Goal: Navigation & Orientation: Find specific page/section

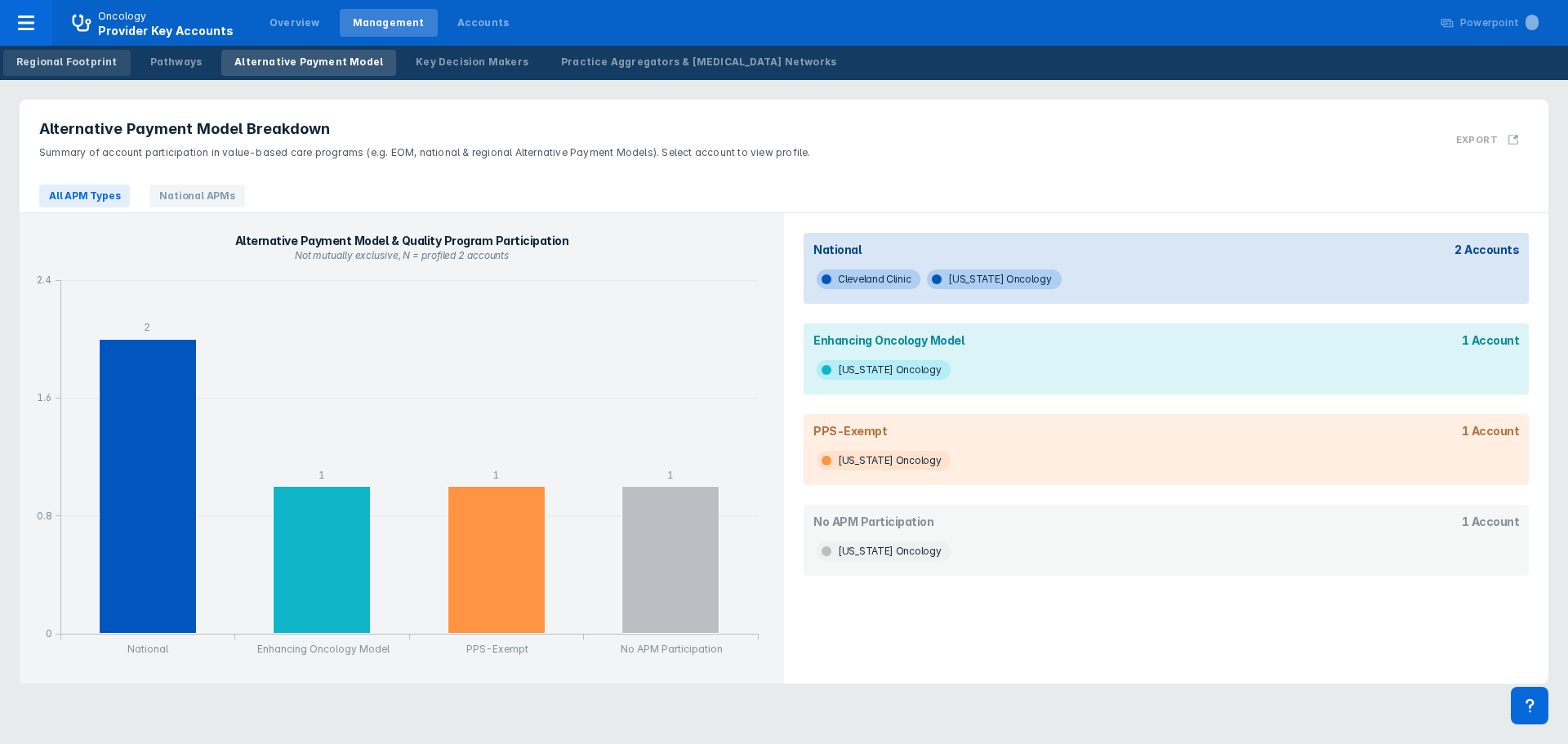
click at [92, 65] on div "Regional Footprint" at bounding box center [66, 61] width 101 height 14
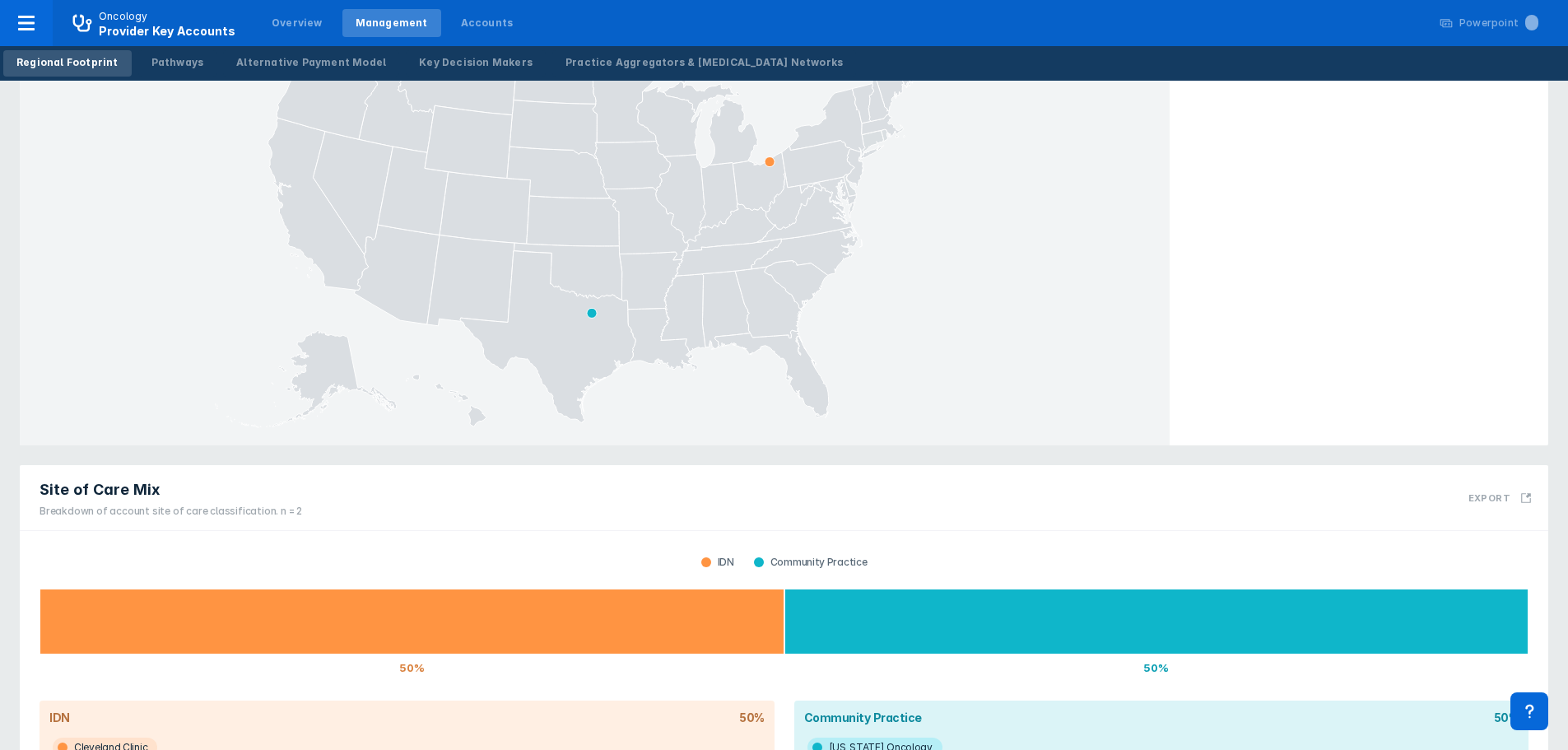
scroll to position [280, 0]
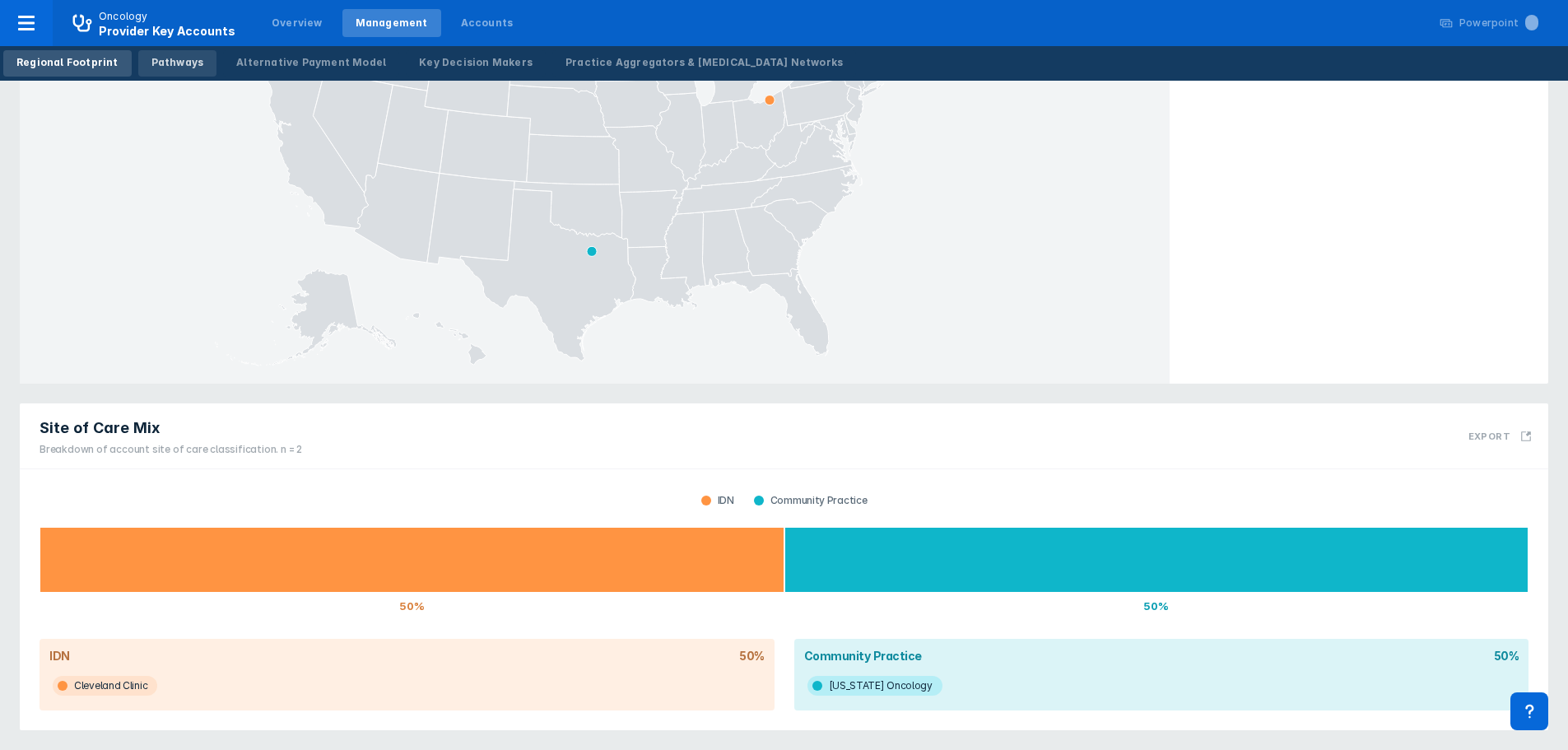
click at [170, 62] on div "Pathways" at bounding box center [178, 62] width 53 height 15
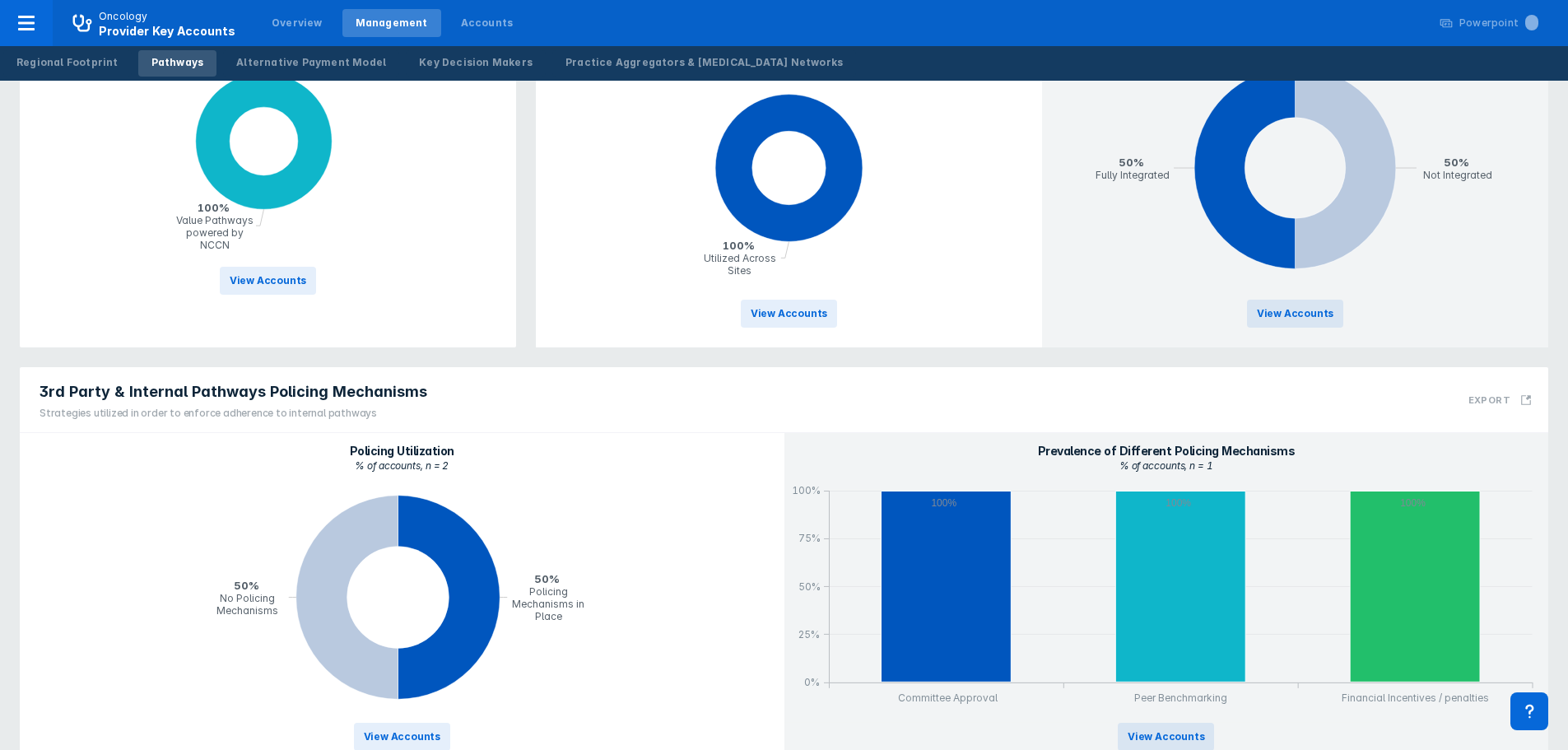
scroll to position [561, 0]
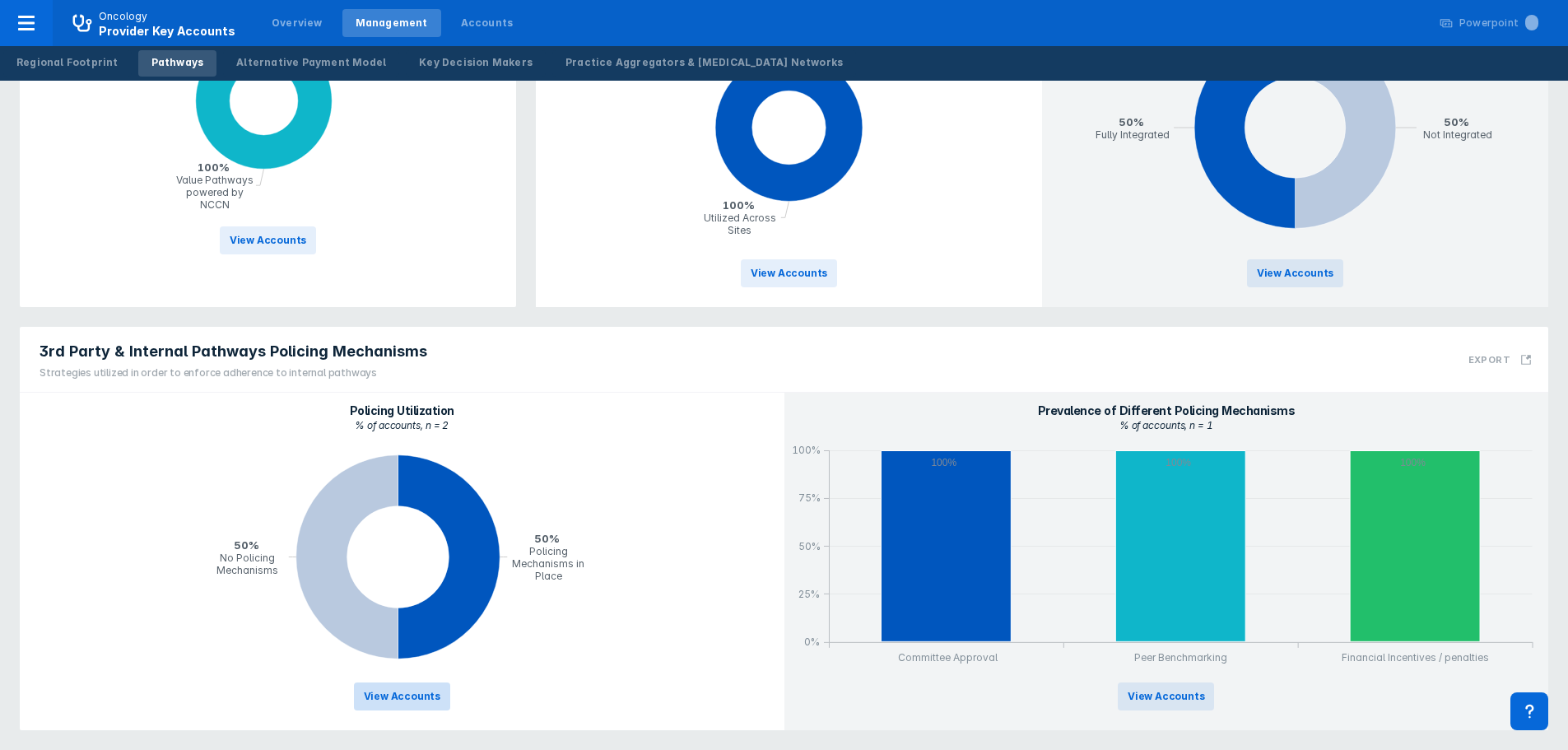
click at [428, 693] on span "View Accounts" at bounding box center [402, 696] width 77 height 15
click at [1192, 697] on span "View Accounts" at bounding box center [1167, 696] width 77 height 15
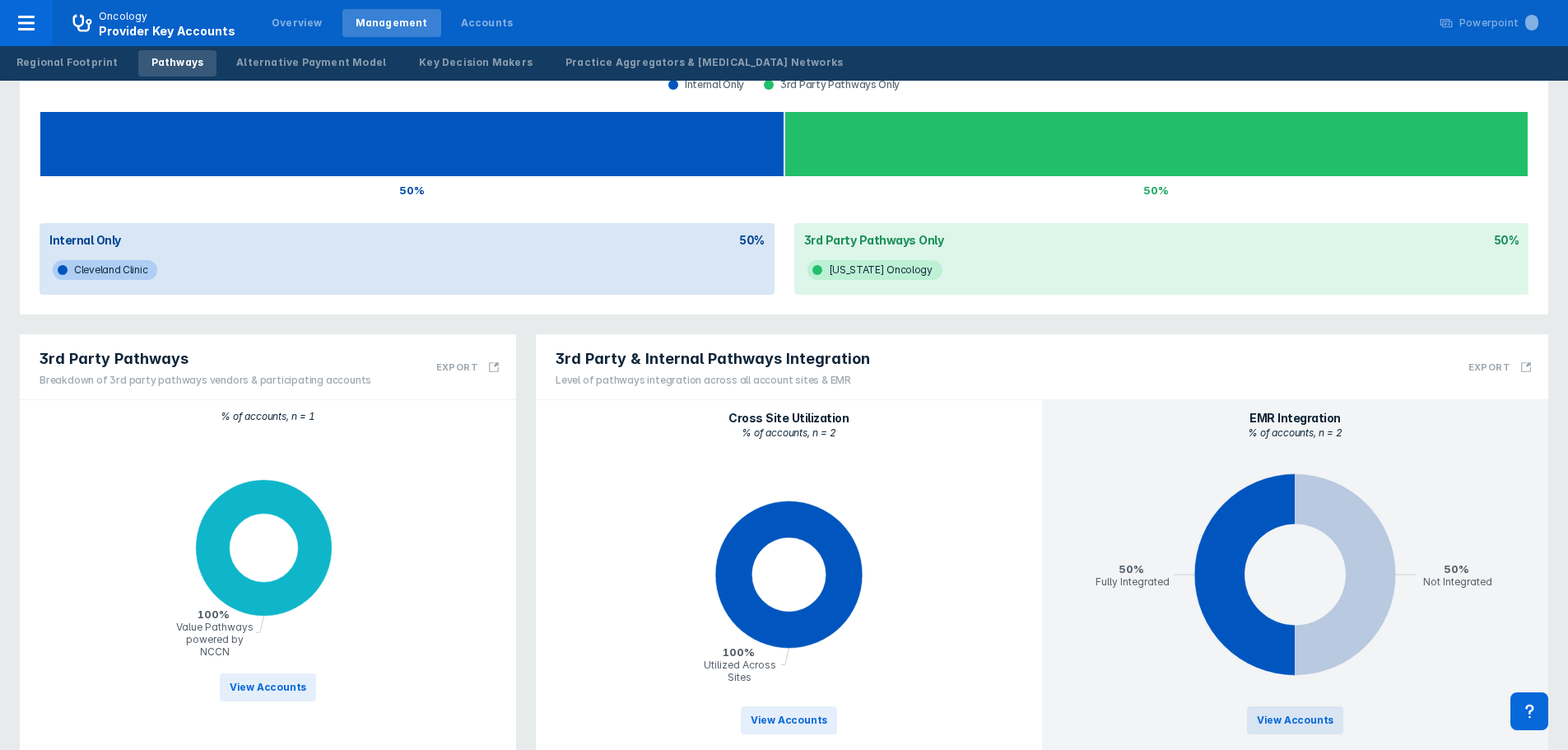
scroll to position [68, 0]
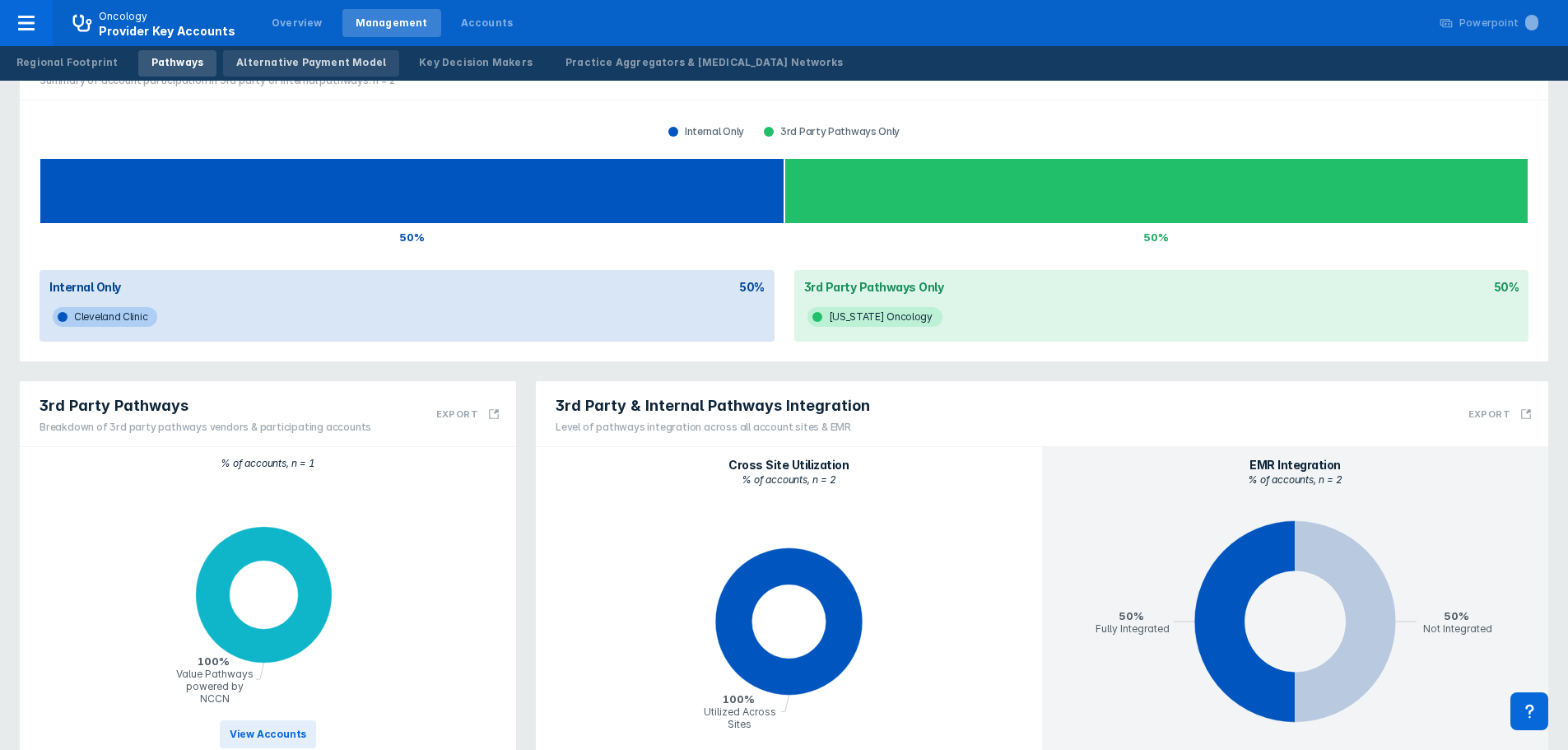
click at [272, 67] on div "Alternative Payment Model" at bounding box center [311, 62] width 150 height 15
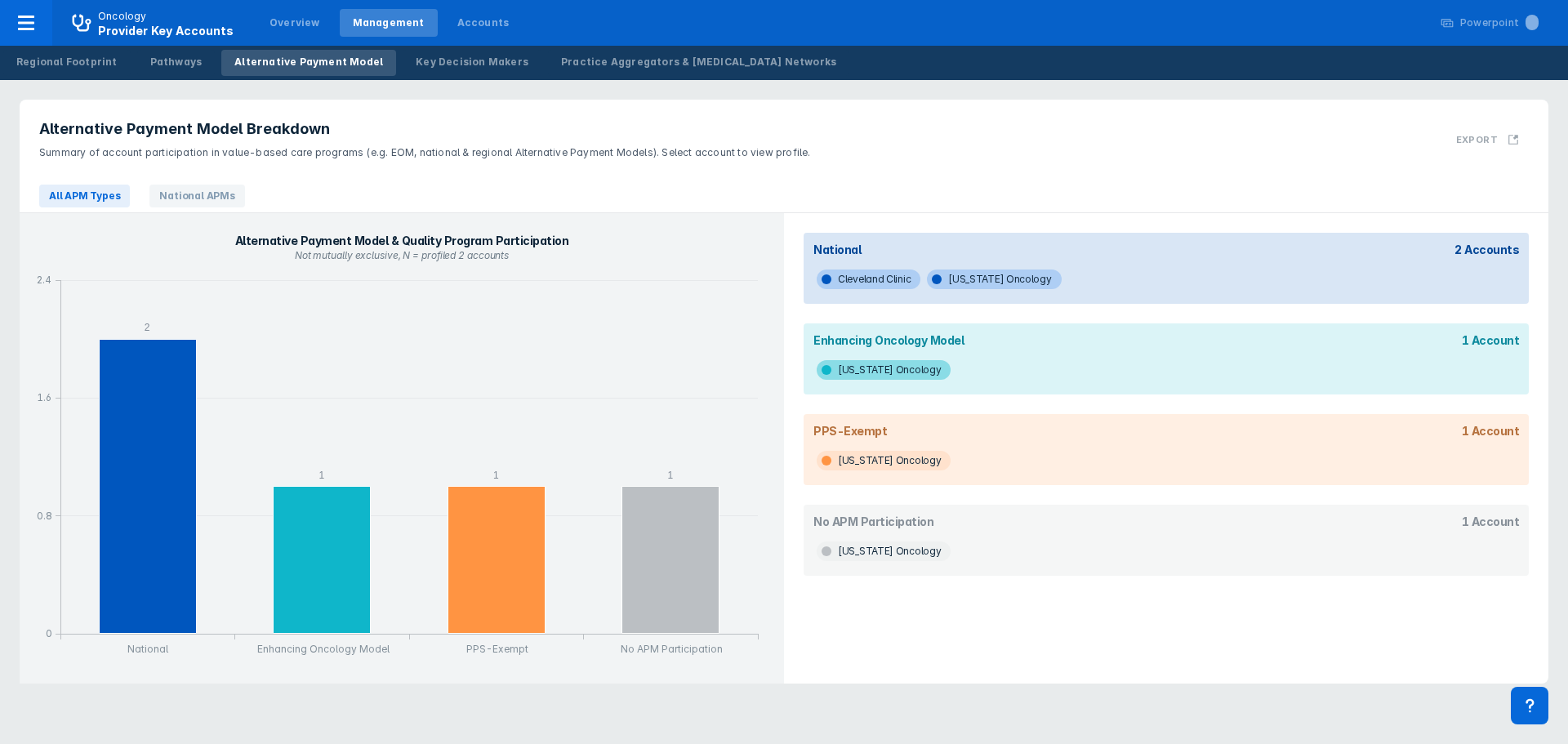
click at [874, 376] on span "[US_STATE] Oncology" at bounding box center [883, 369] width 134 height 20
click at [185, 203] on span "National APMs" at bounding box center [197, 196] width 95 height 23
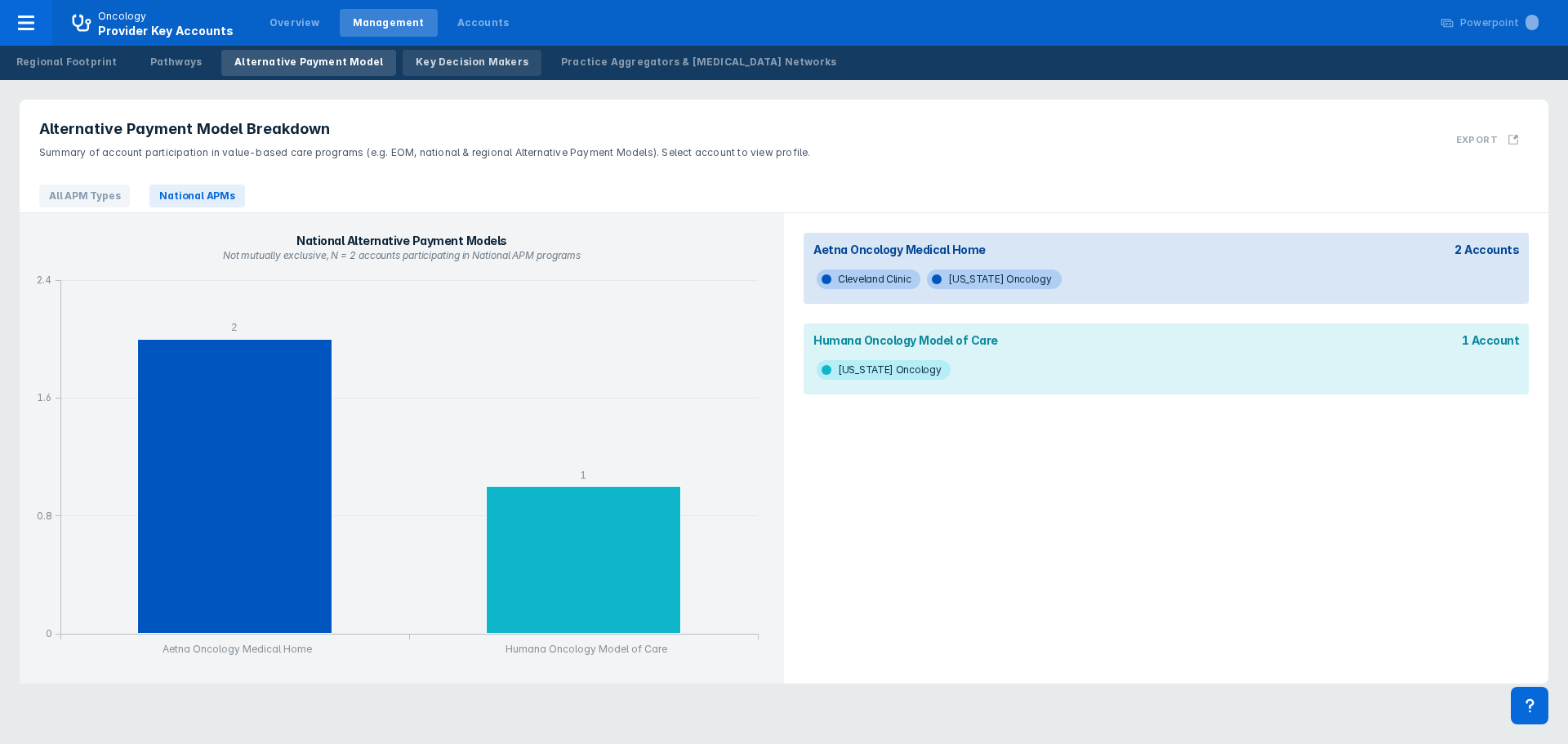
click at [422, 63] on div "Key Decision Makers" at bounding box center [472, 61] width 113 height 14
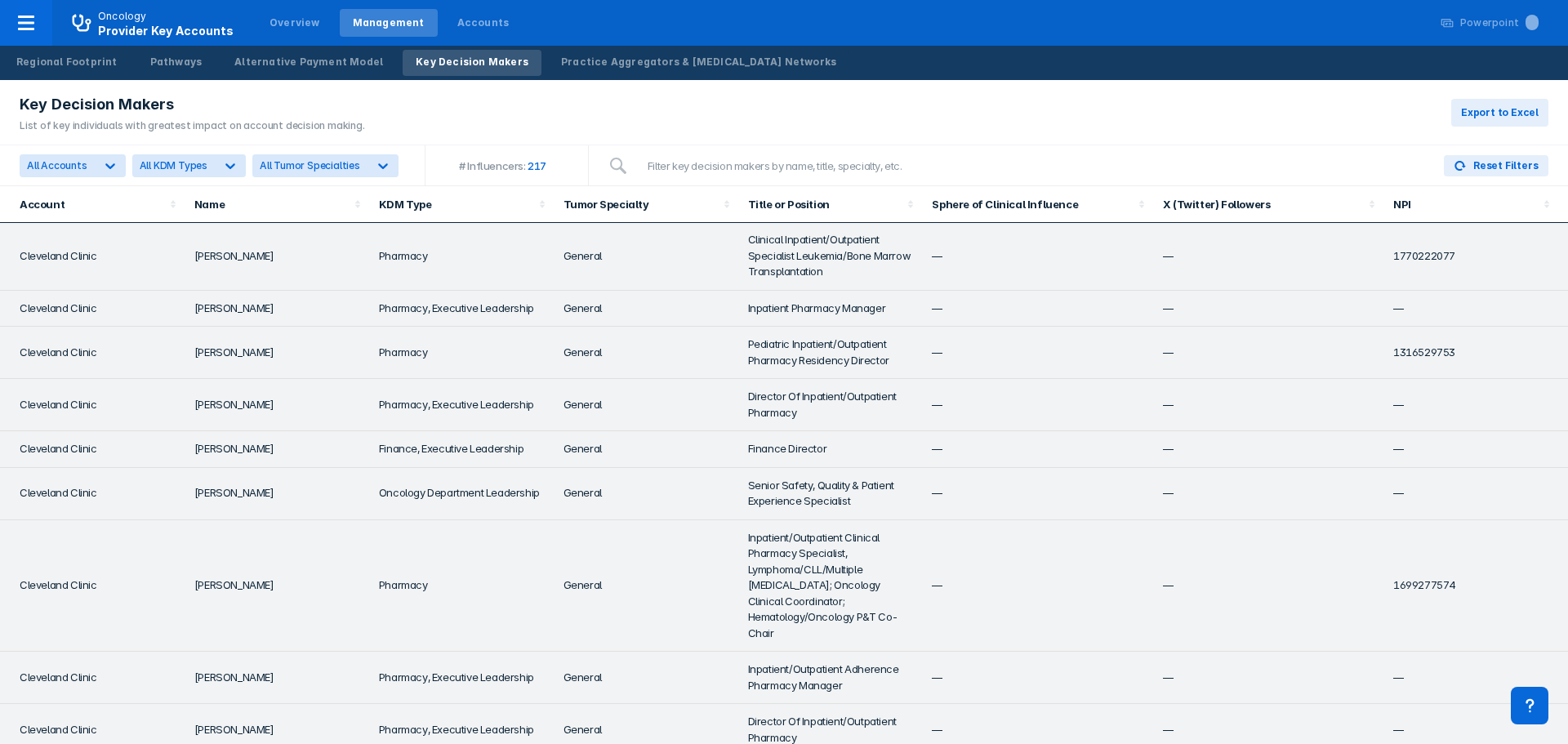
scroll to position [3540, 0]
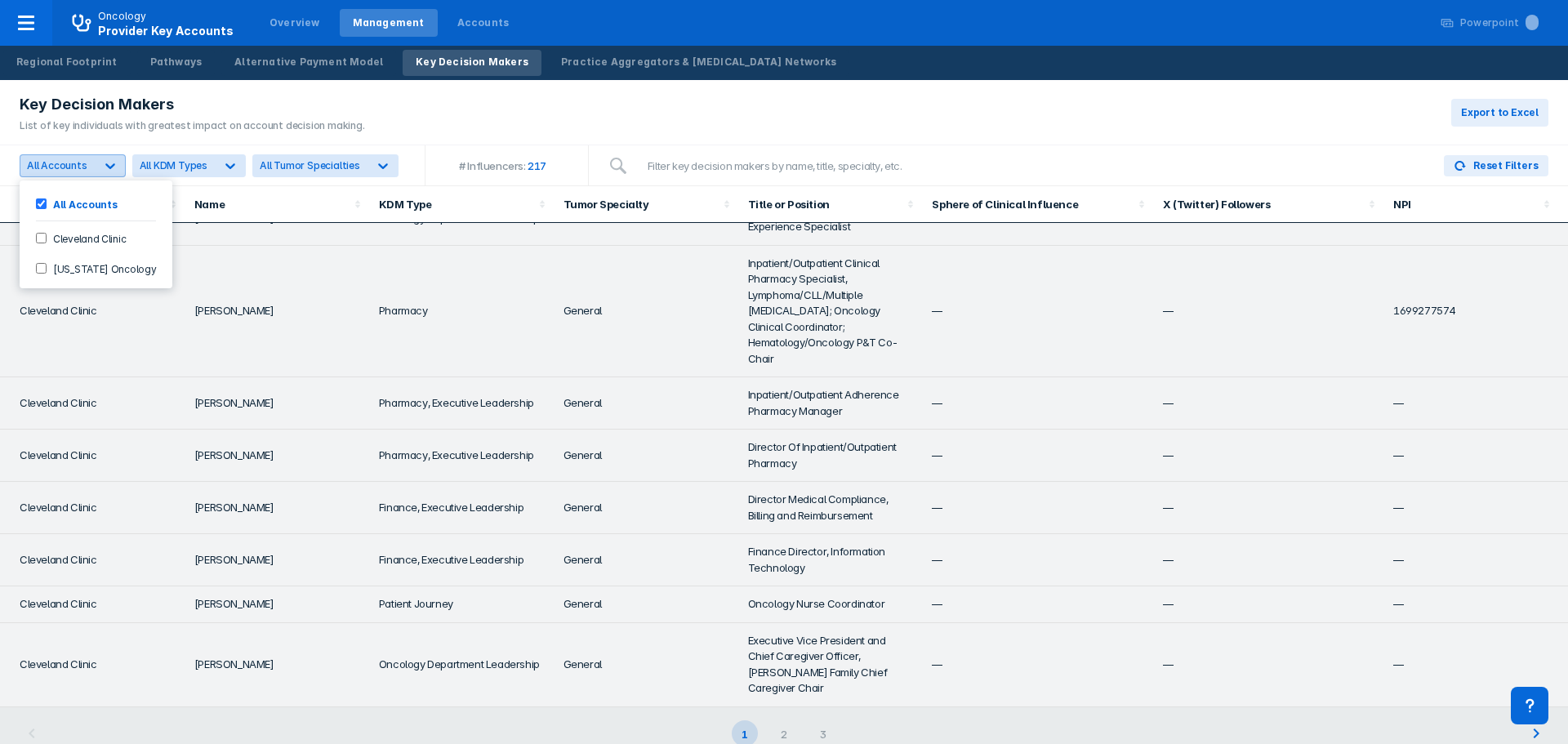
click at [66, 163] on span "All Accounts" at bounding box center [57, 165] width 60 height 12
click at [70, 263] on label "[US_STATE] Oncology" at bounding box center [101, 268] width 109 height 14
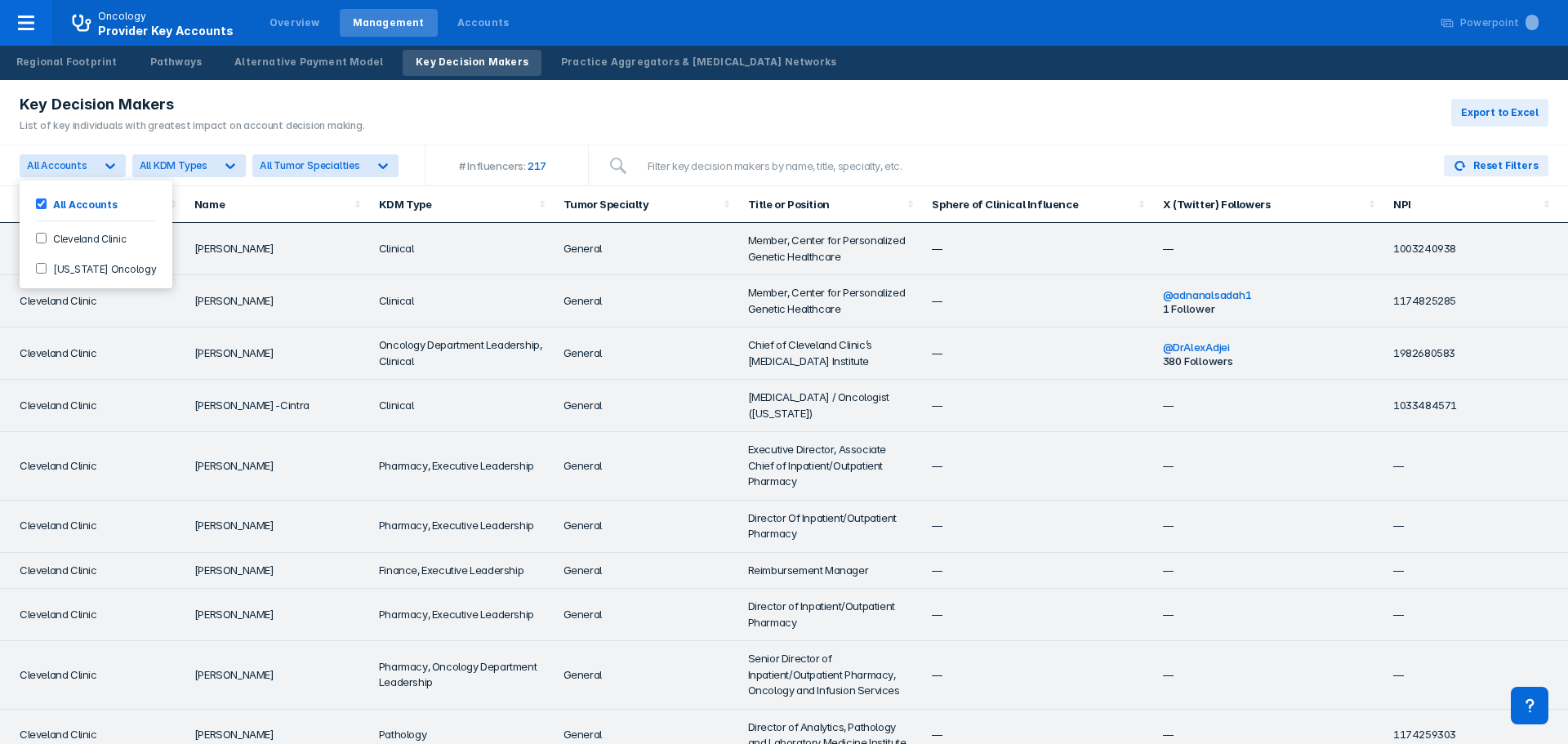
click at [42, 270] on Oncology-checkbox "[US_STATE] Oncology" at bounding box center [41, 268] width 11 height 11
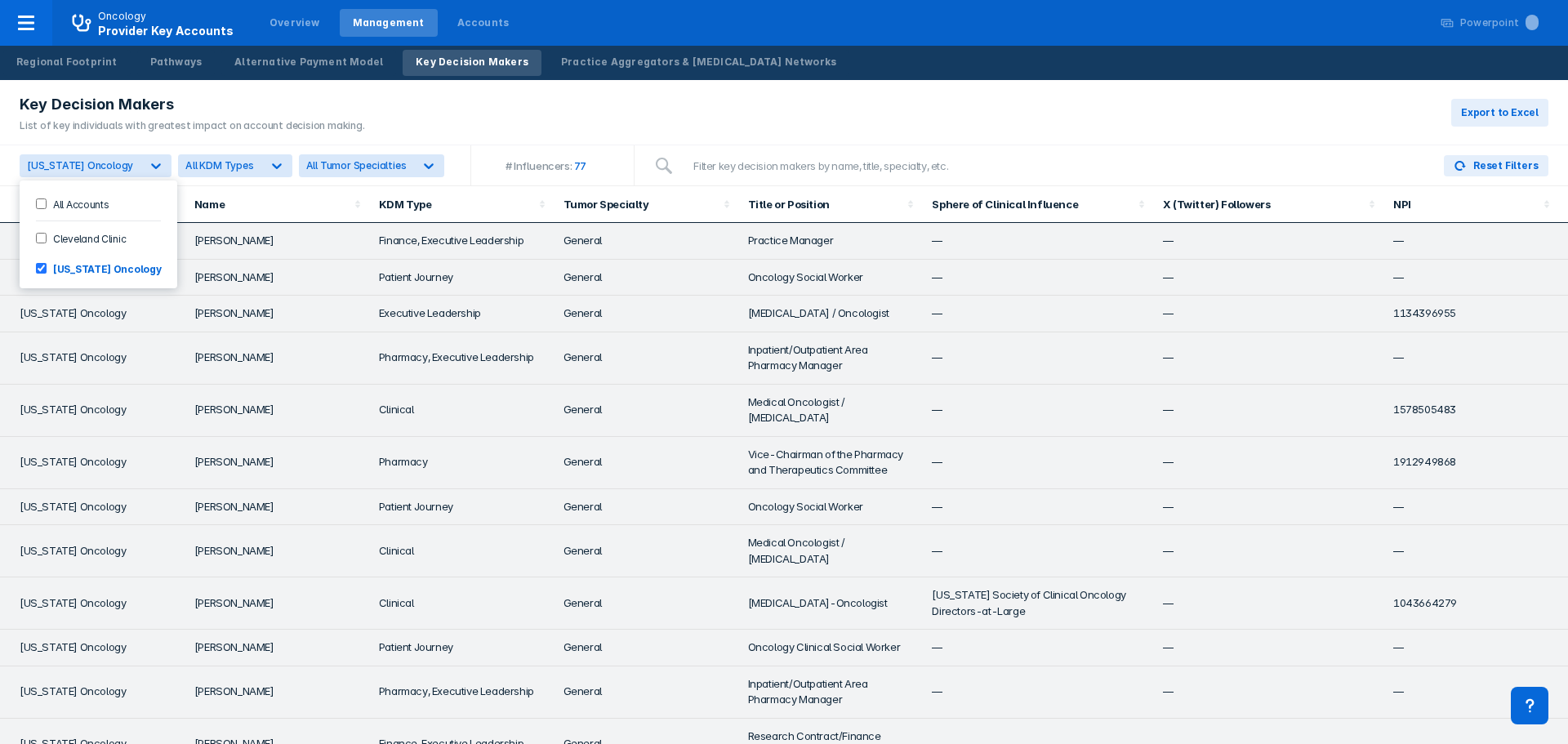
click at [42, 271] on Oncology-checkbox "[US_STATE] Oncology" at bounding box center [41, 268] width 11 height 11
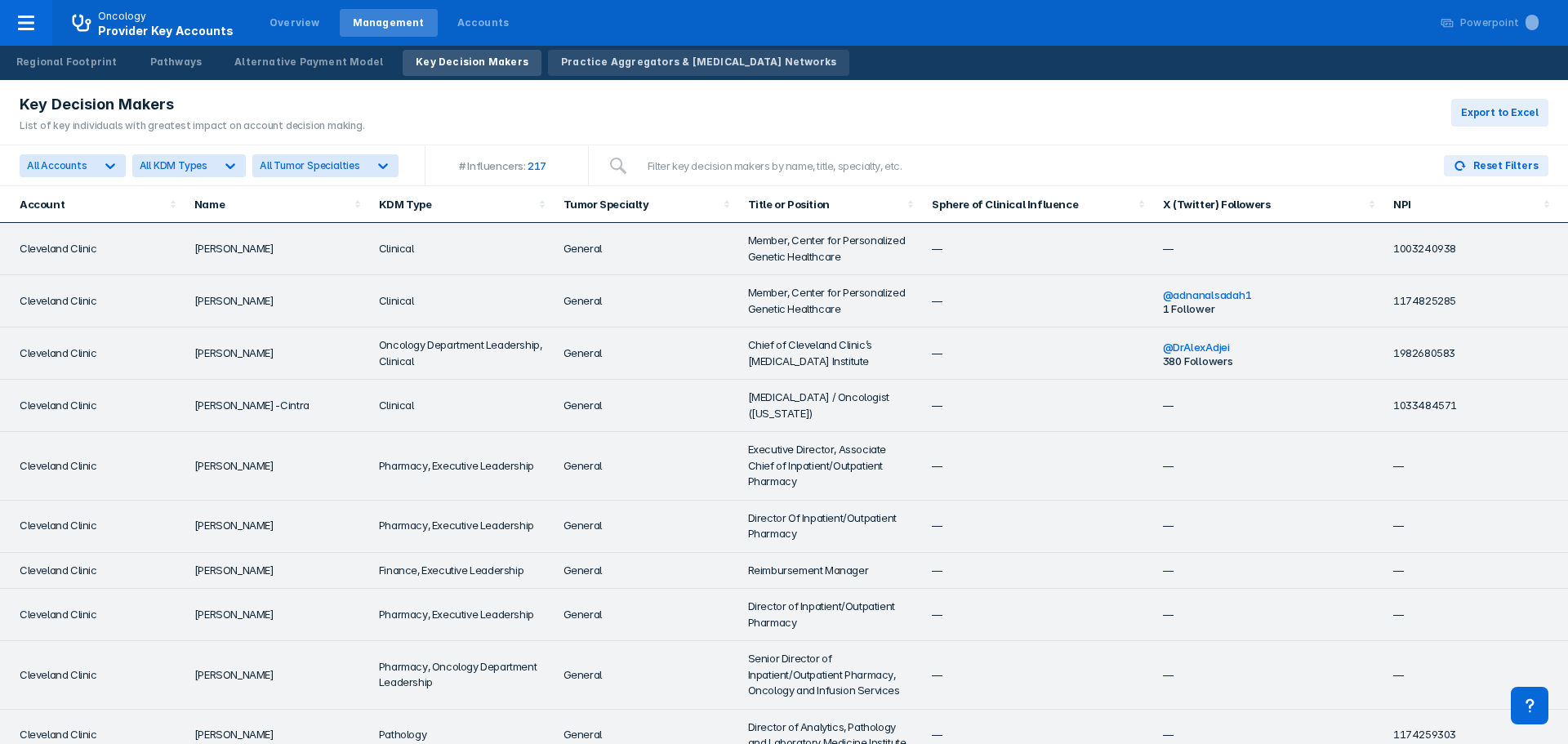
click at [657, 60] on div "Practice Aggregators & [MEDICAL_DATA] Networks" at bounding box center [698, 61] width 275 height 14
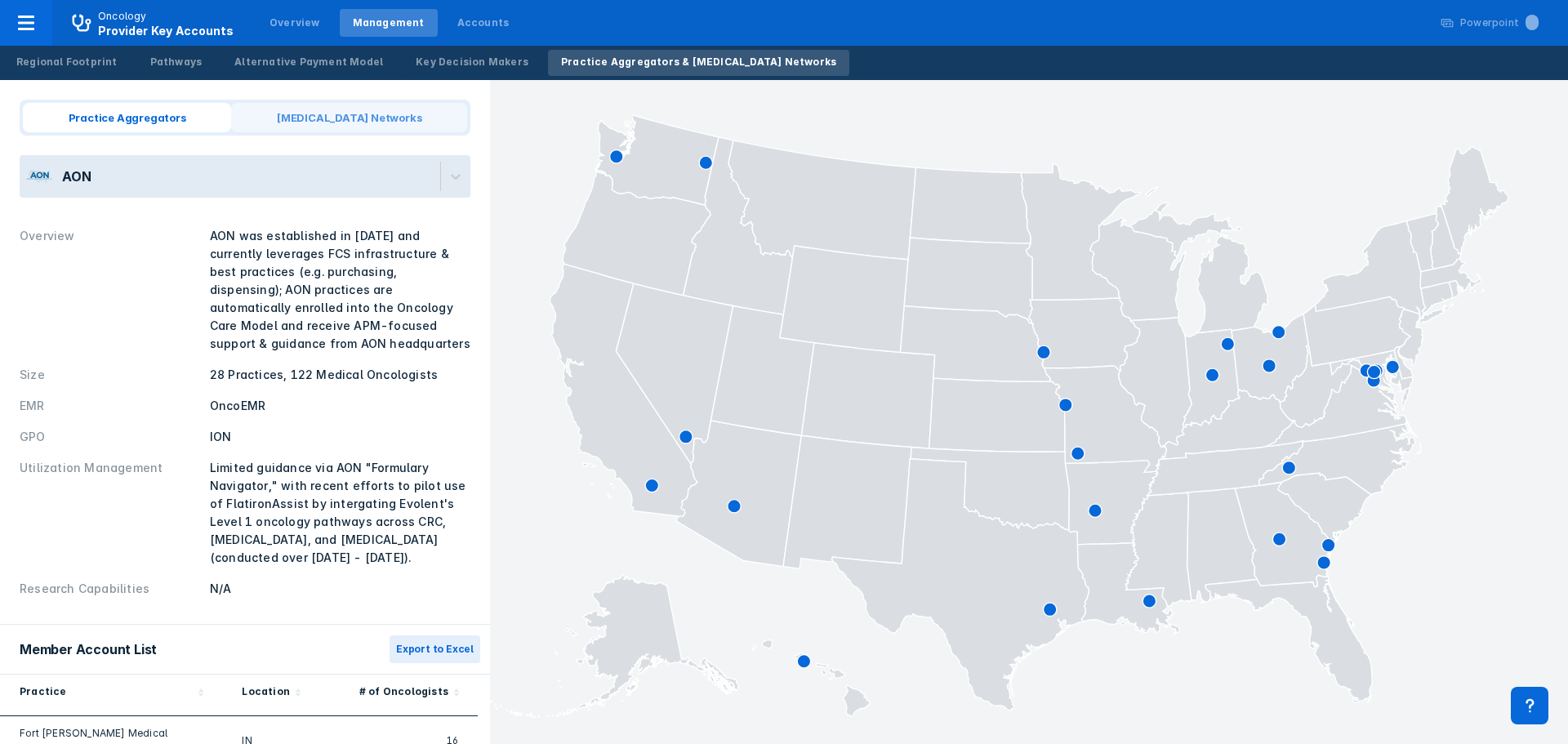
click at [322, 112] on span "[MEDICAL_DATA] Networks" at bounding box center [349, 117] width 236 height 30
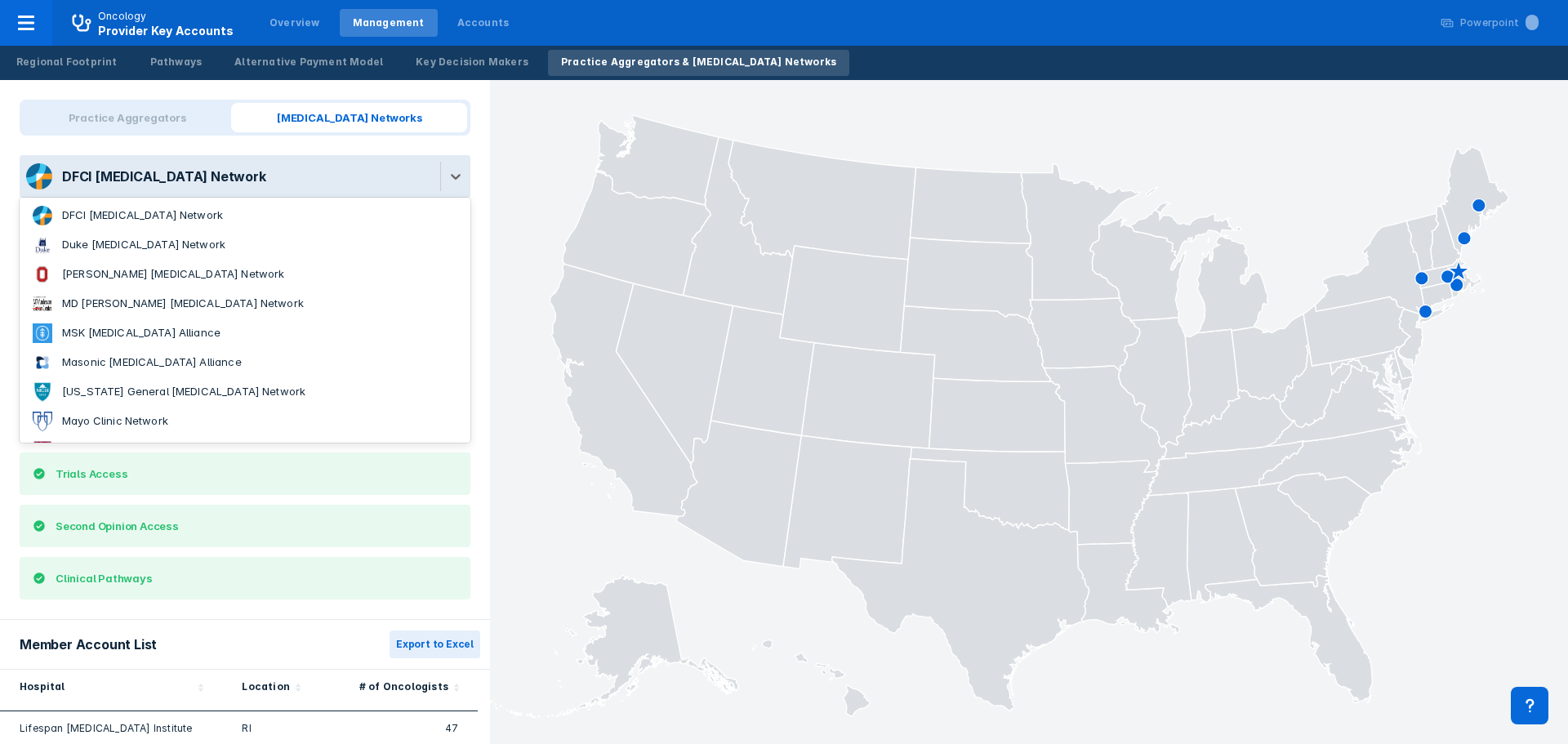
click at [235, 193] on div "DFCI [MEDICAL_DATA] Network" at bounding box center [230, 176] width 421 height 42
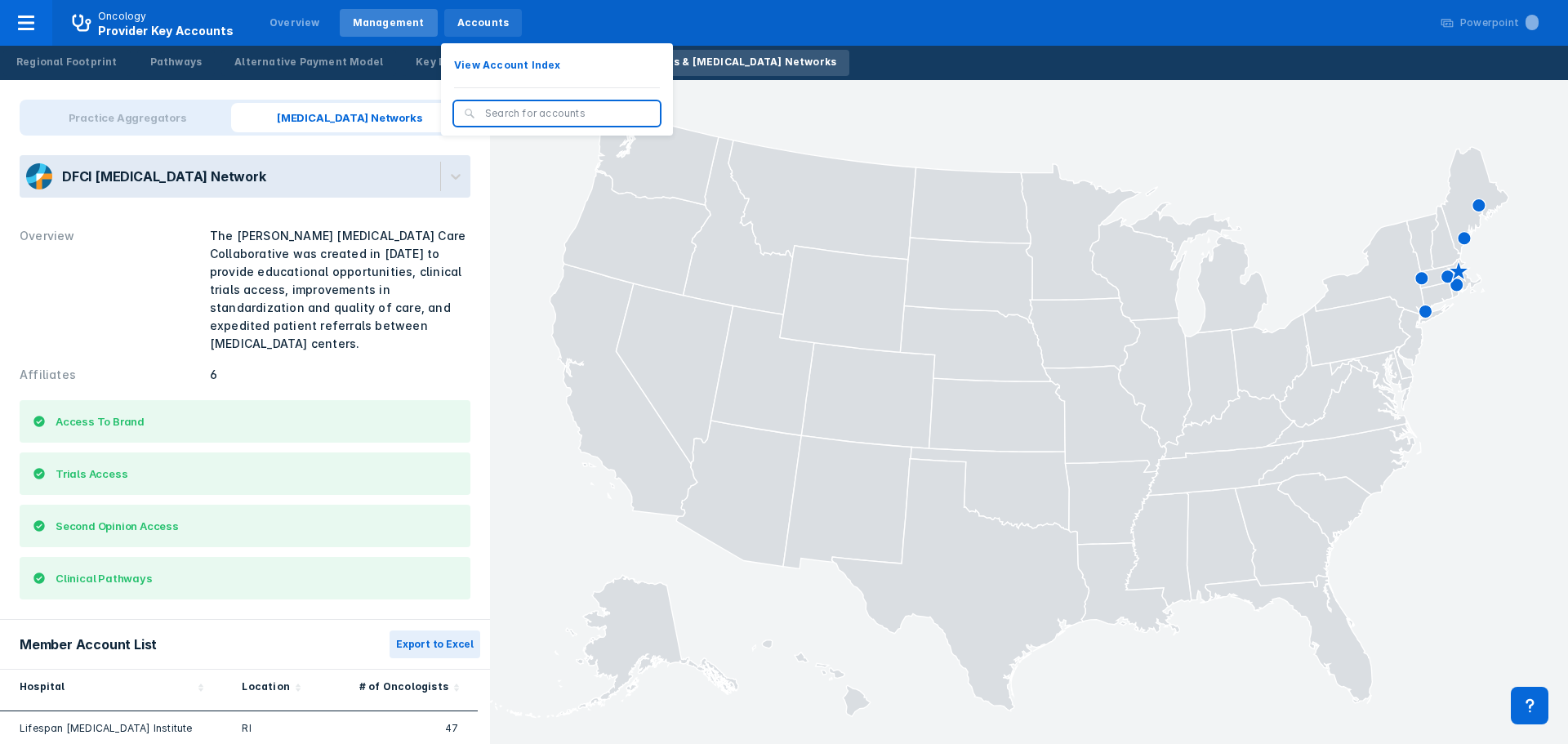
click at [459, 15] on div "Accounts" at bounding box center [484, 22] width 53 height 14
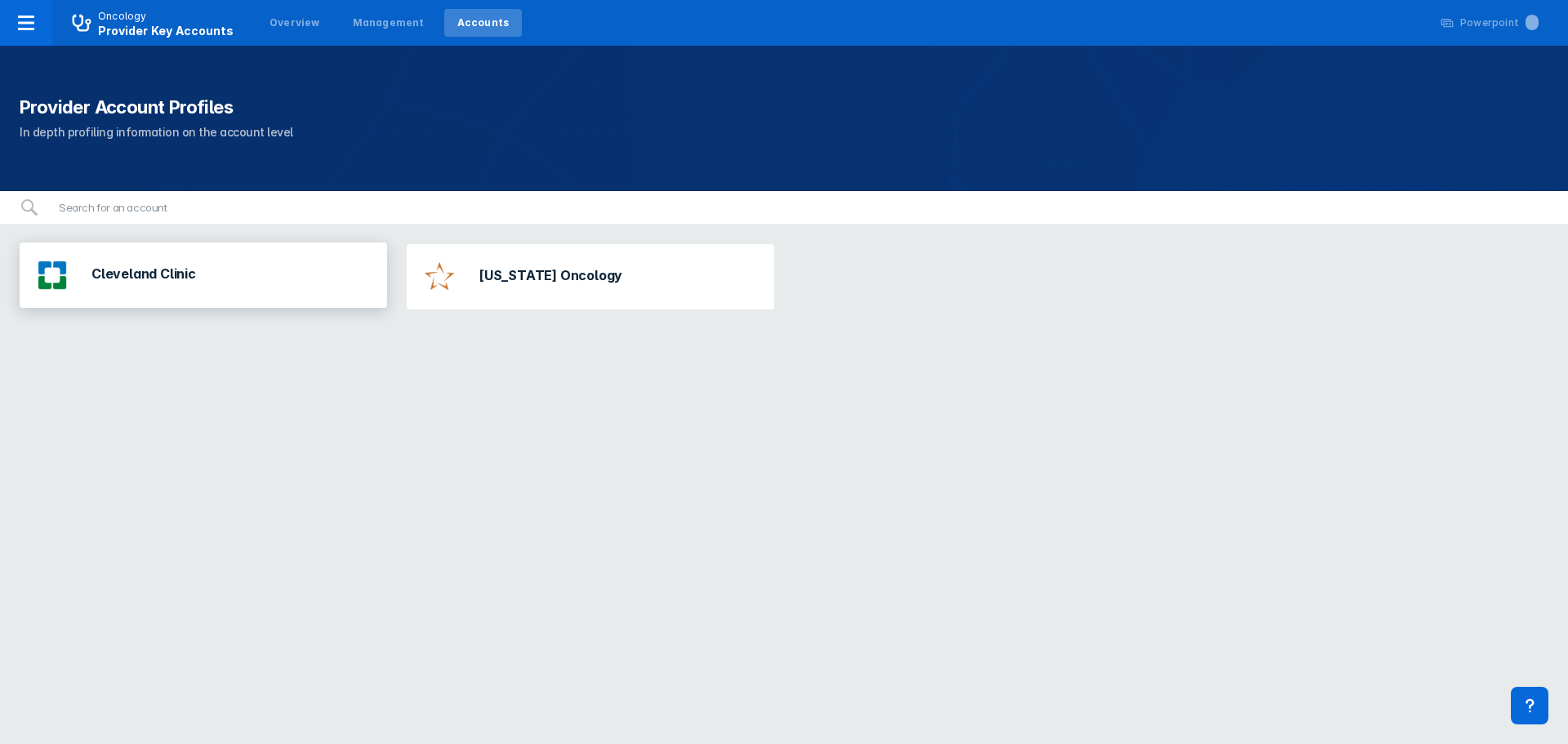
click at [242, 276] on div "Cleveland Clinic" at bounding box center [203, 275] width 367 height 65
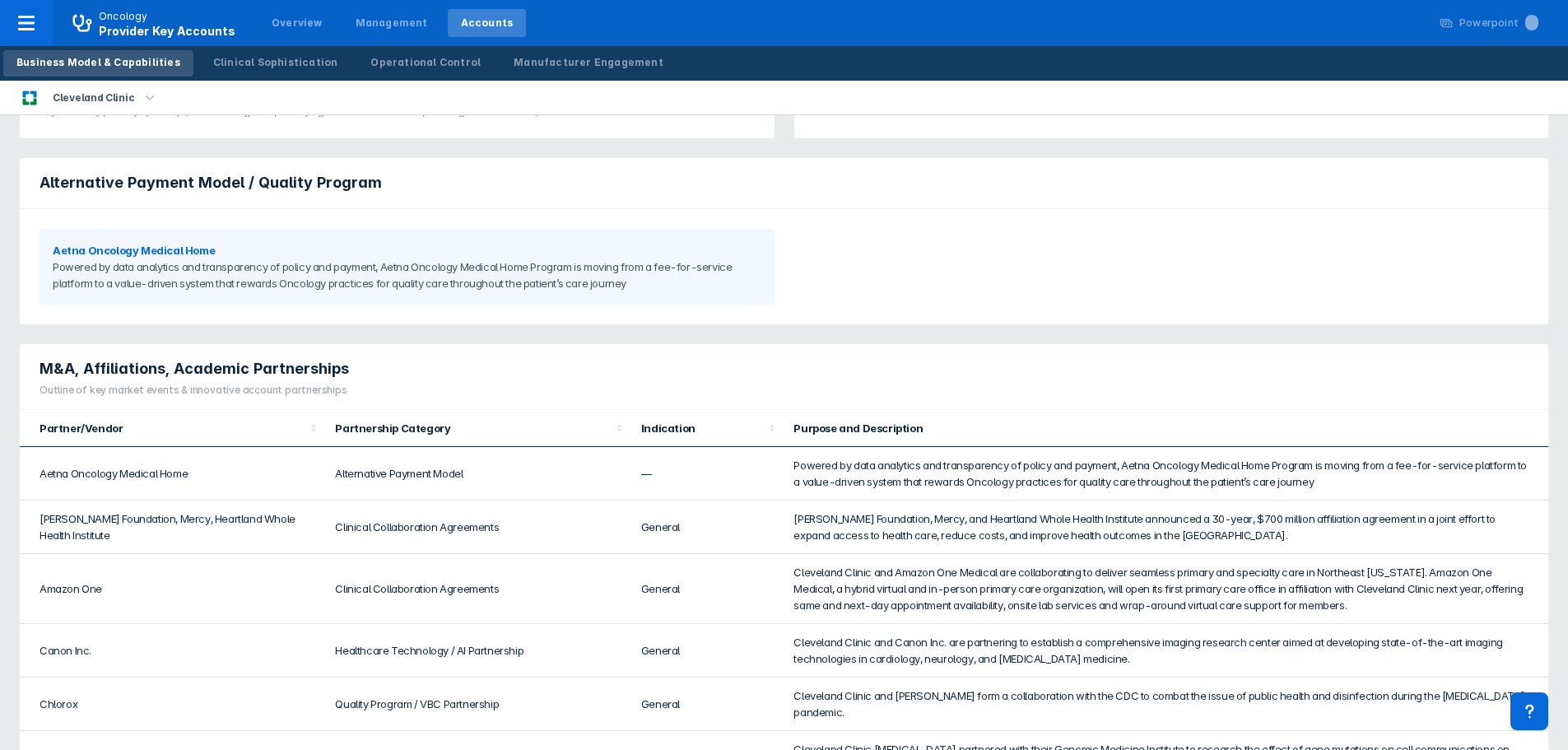
scroll to position [139, 0]
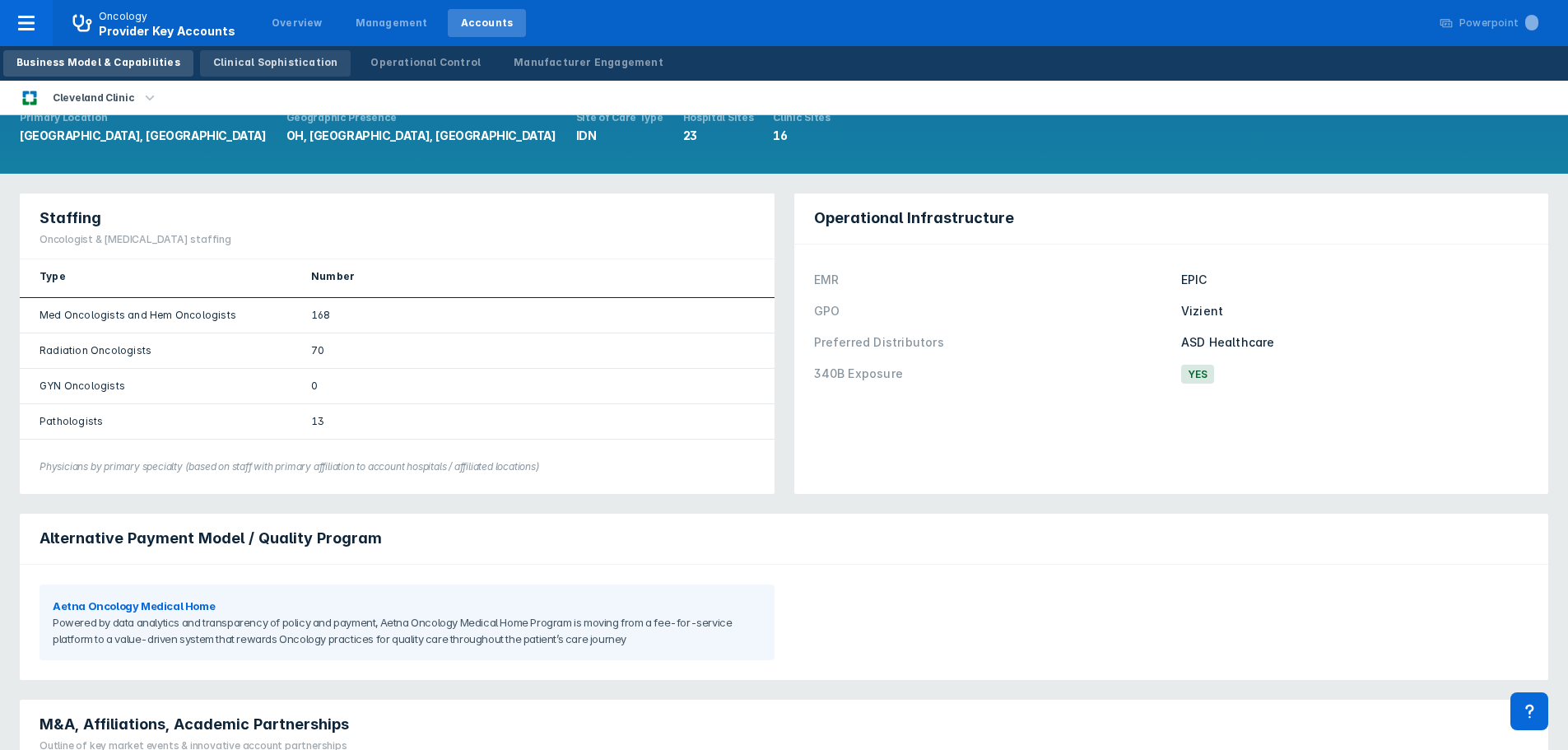
click at [283, 69] on div "Clinical Sophistication" at bounding box center [275, 62] width 125 height 15
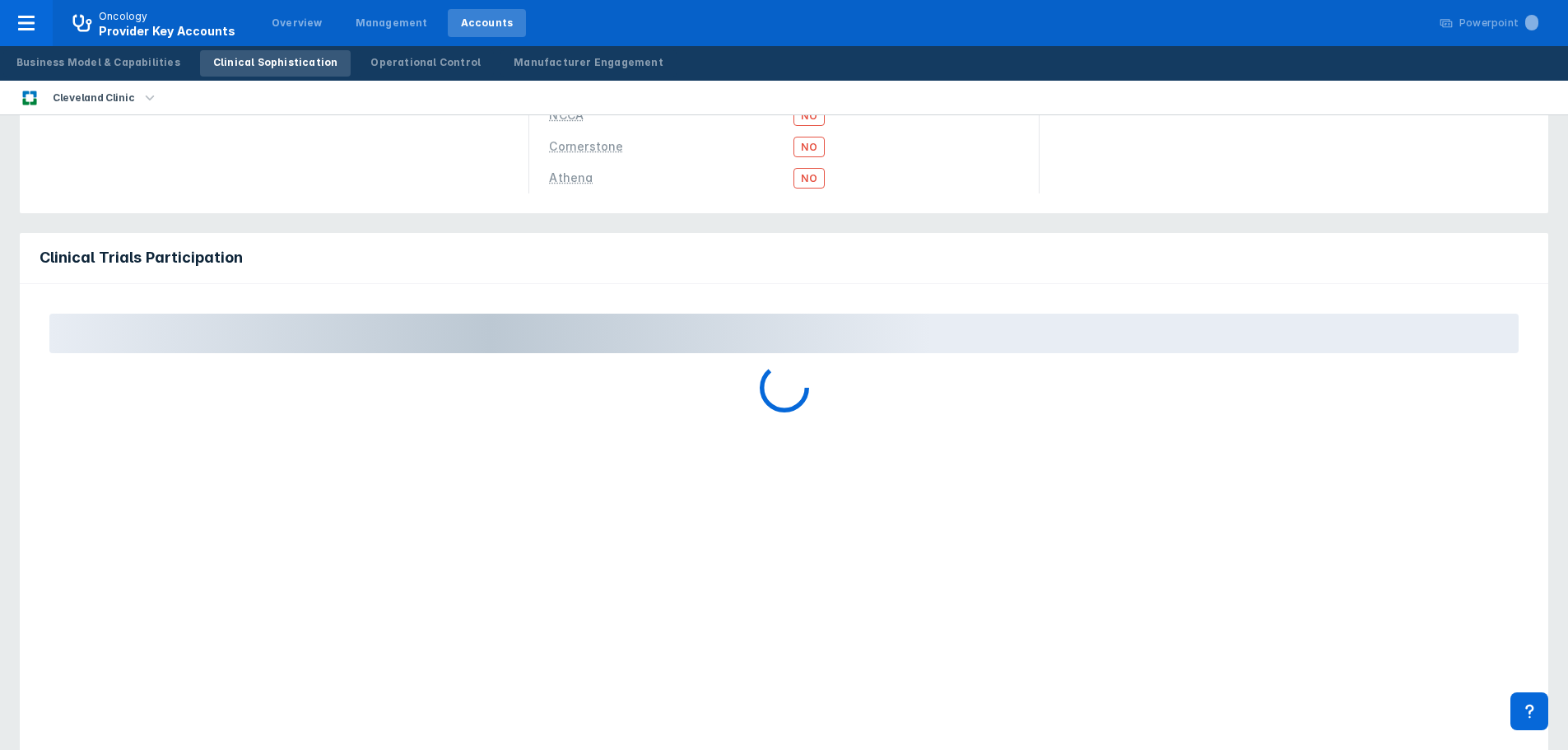
scroll to position [339, 0]
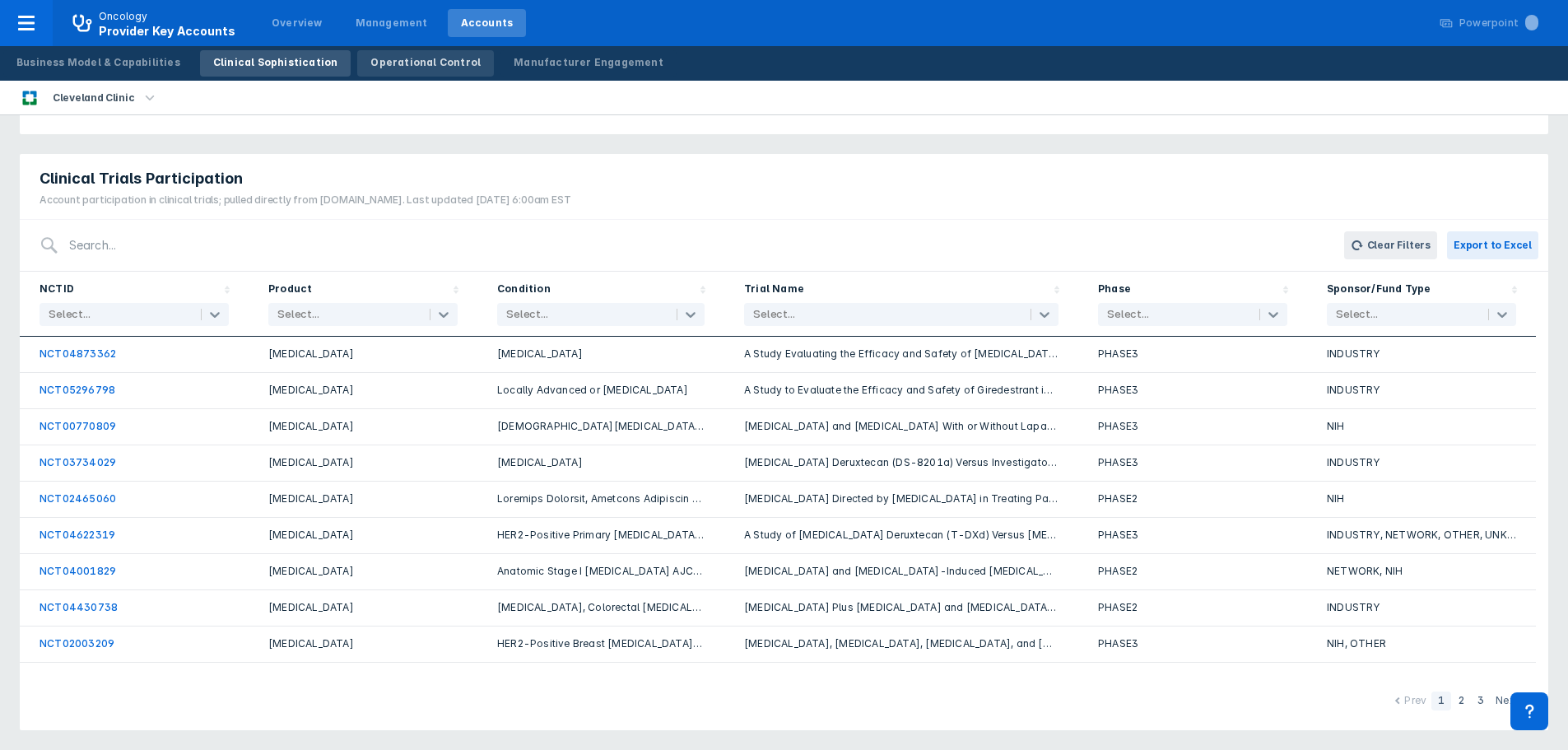
click at [411, 67] on div "Operational Control" at bounding box center [425, 62] width 110 height 15
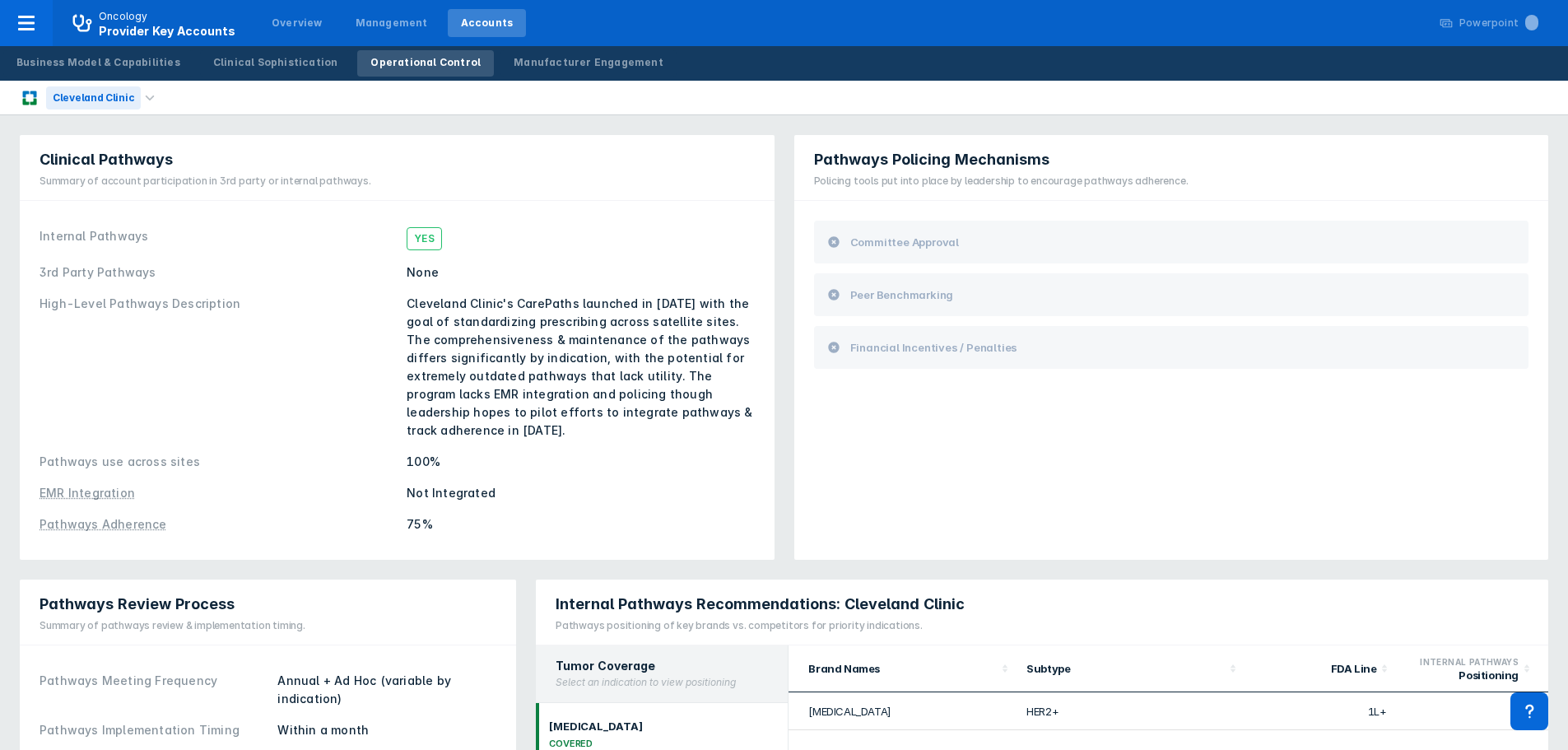
click at [122, 103] on div "Cleveland Clinic" at bounding box center [93, 97] width 95 height 23
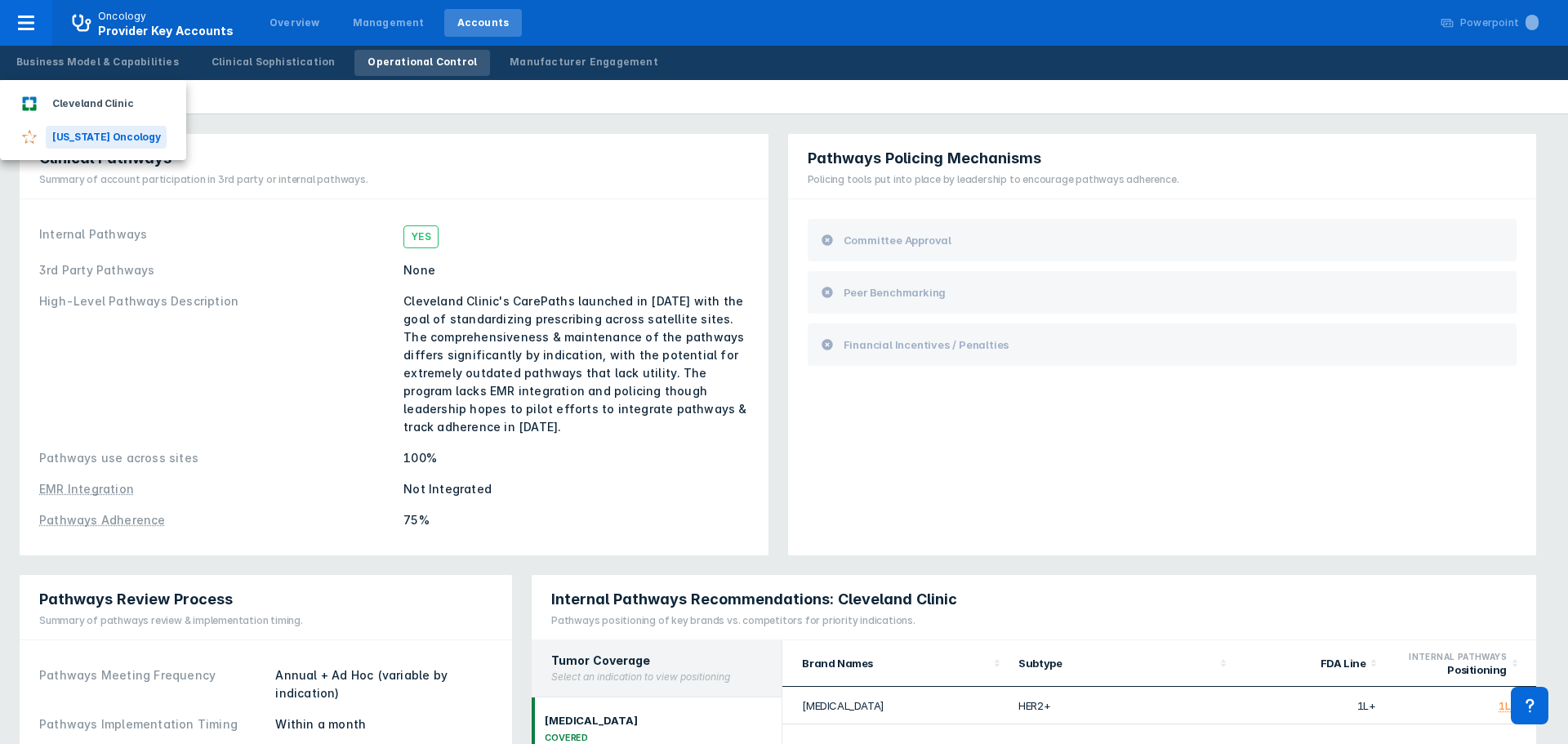
click at [120, 141] on div "[US_STATE] Oncology" at bounding box center [106, 137] width 120 height 23
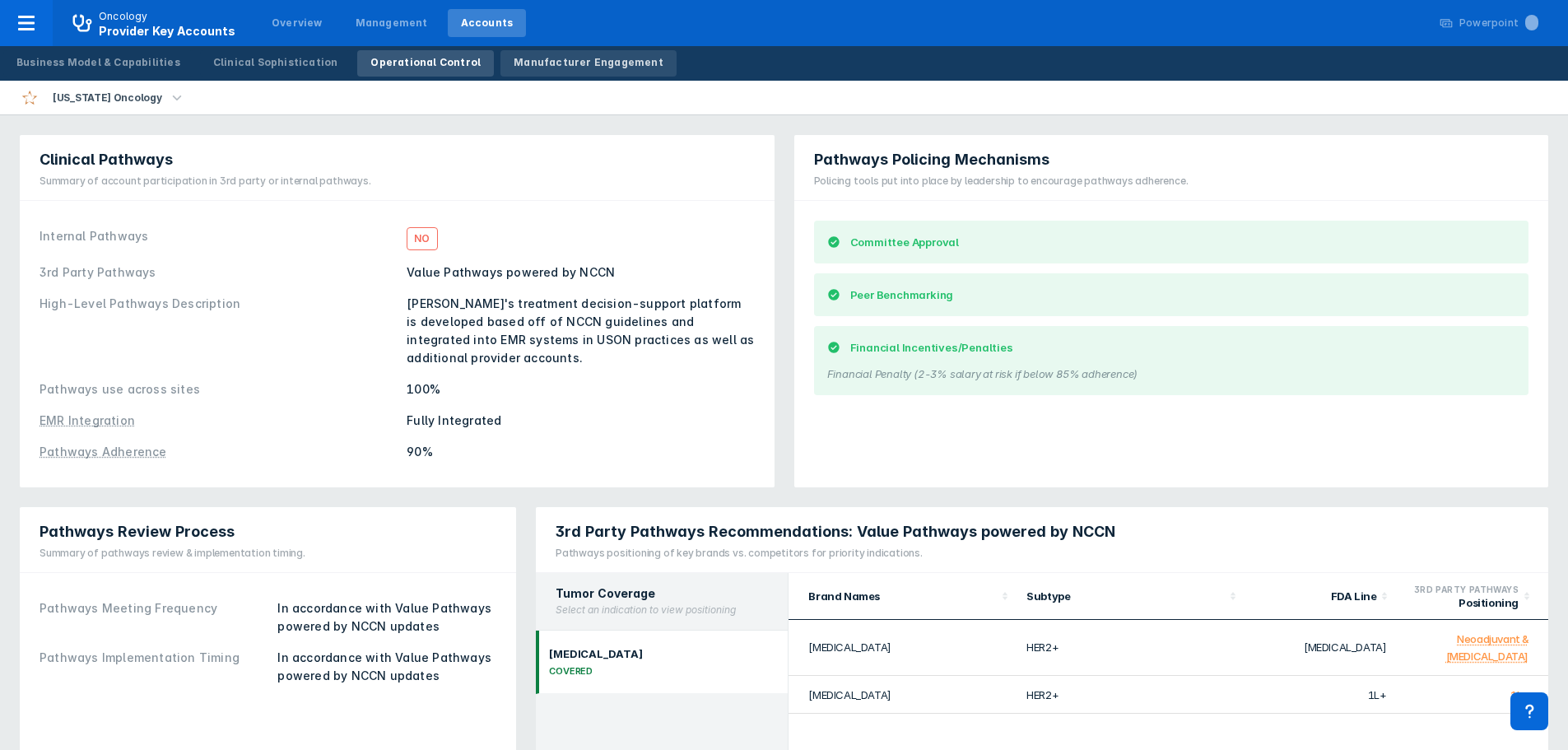
click at [540, 59] on div "Manufacturer Engagement" at bounding box center [589, 62] width 150 height 15
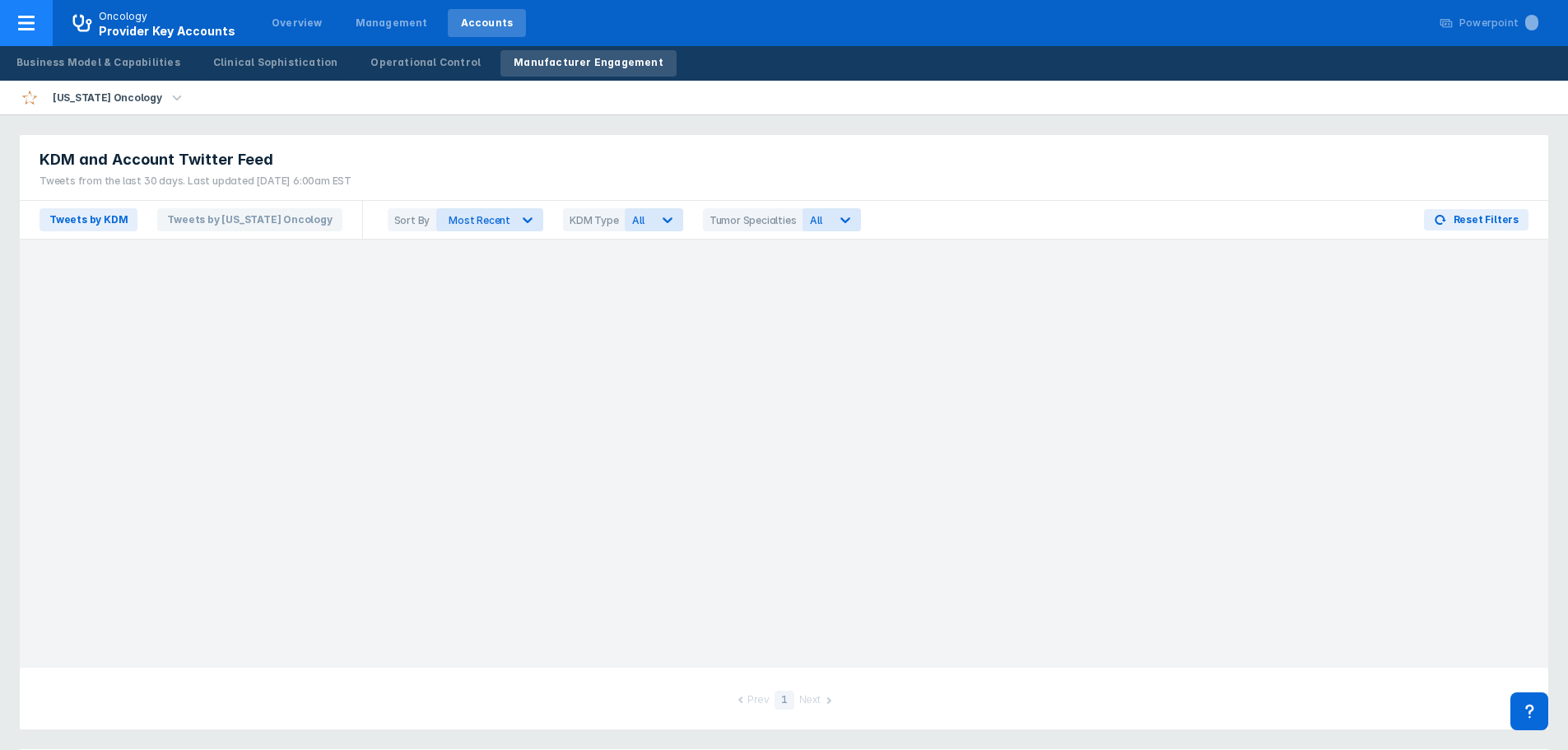
click at [43, 26] on div at bounding box center [27, 23] width 53 height 46
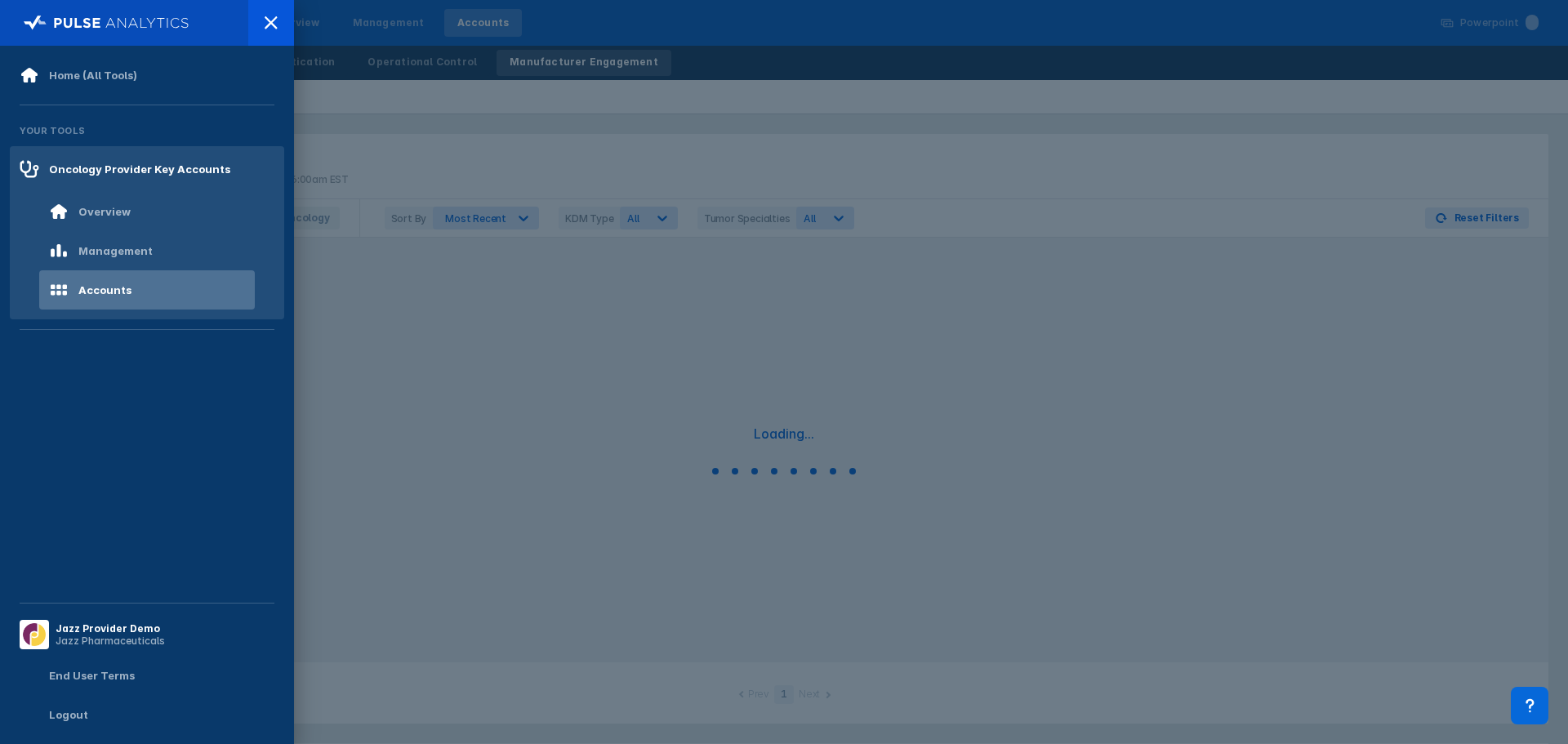
click at [149, 24] on img at bounding box center [106, 22] width 165 height 23
